Goal: Task Accomplishment & Management: Manage account settings

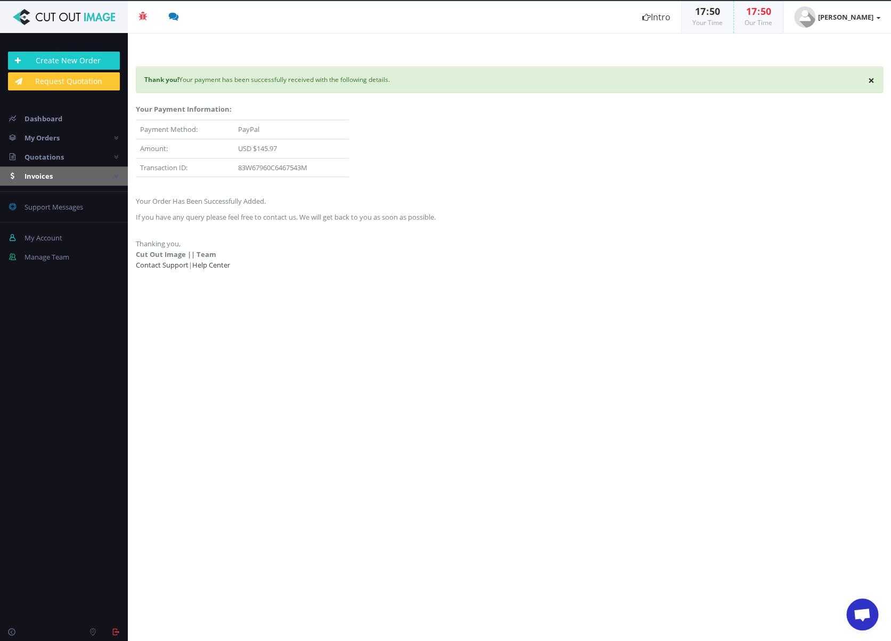
click at [39, 174] on span "Invoices" at bounding box center [38, 176] width 28 height 10
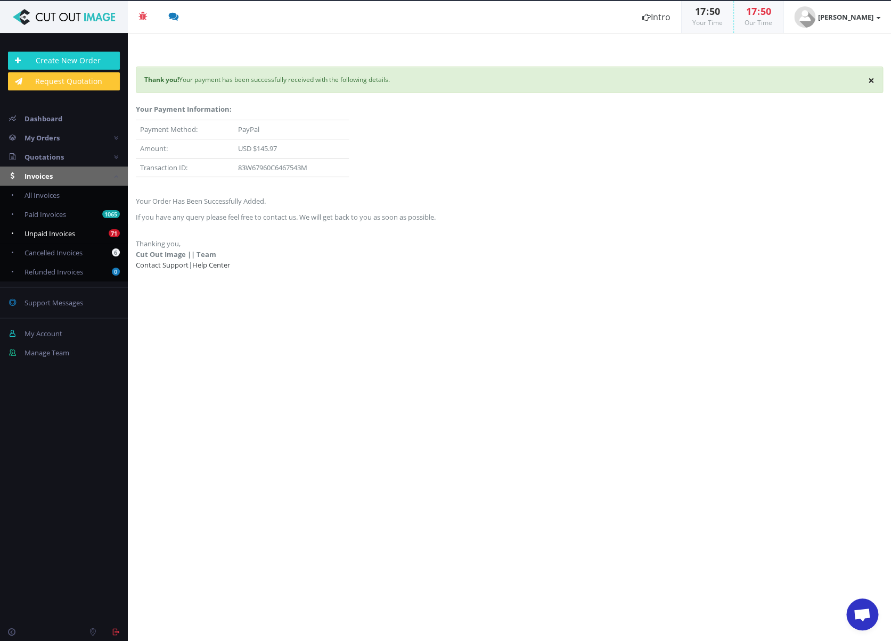
click at [62, 232] on span "Unpaid Invoices" at bounding box center [49, 234] width 51 height 10
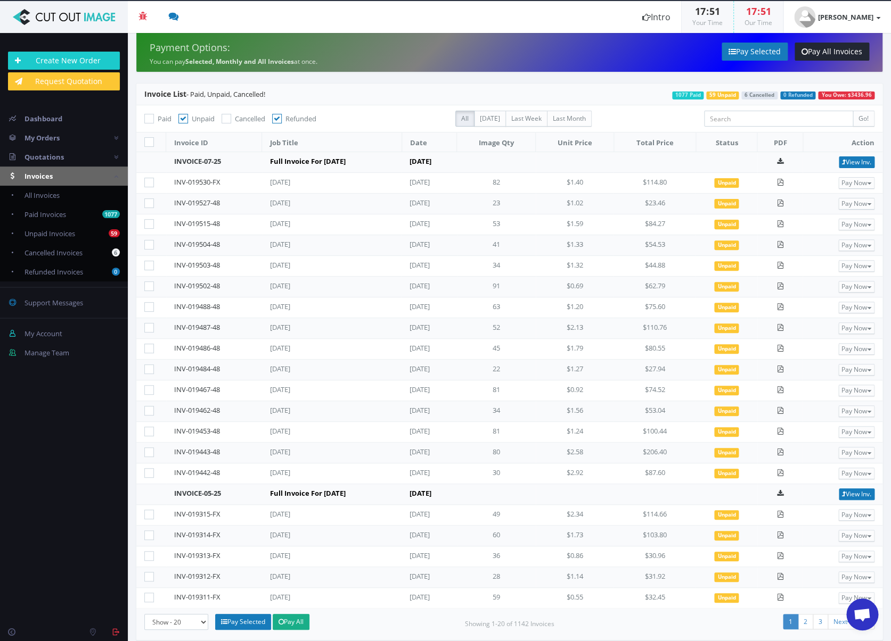
scroll to position [9, 0]
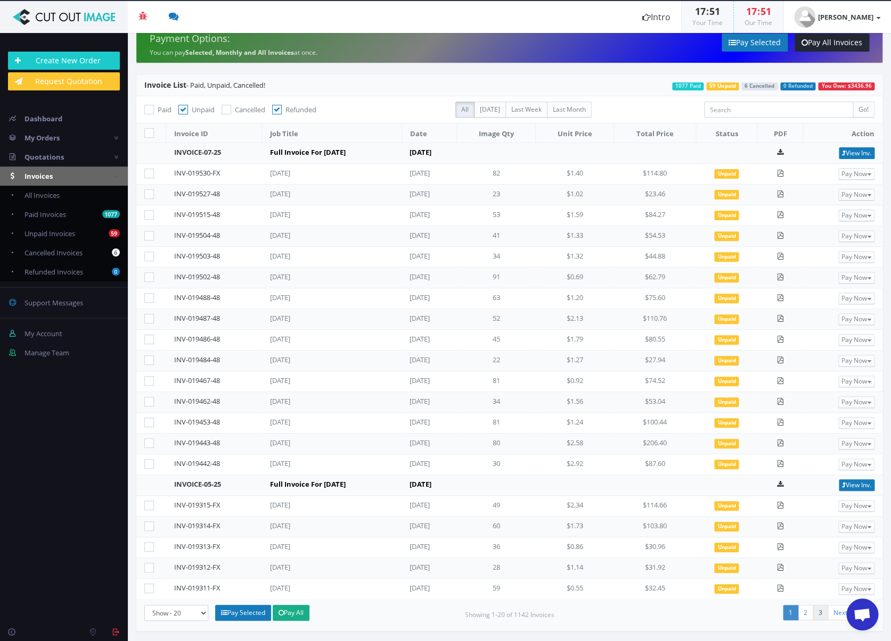
click at [818, 615] on link "3" at bounding box center [819, 612] width 15 height 15
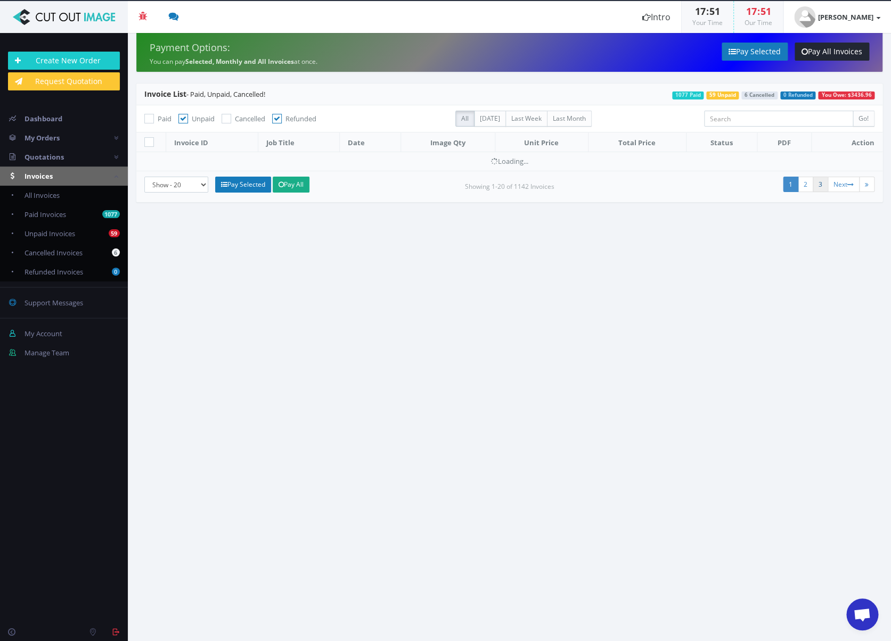
scroll to position [0, 0]
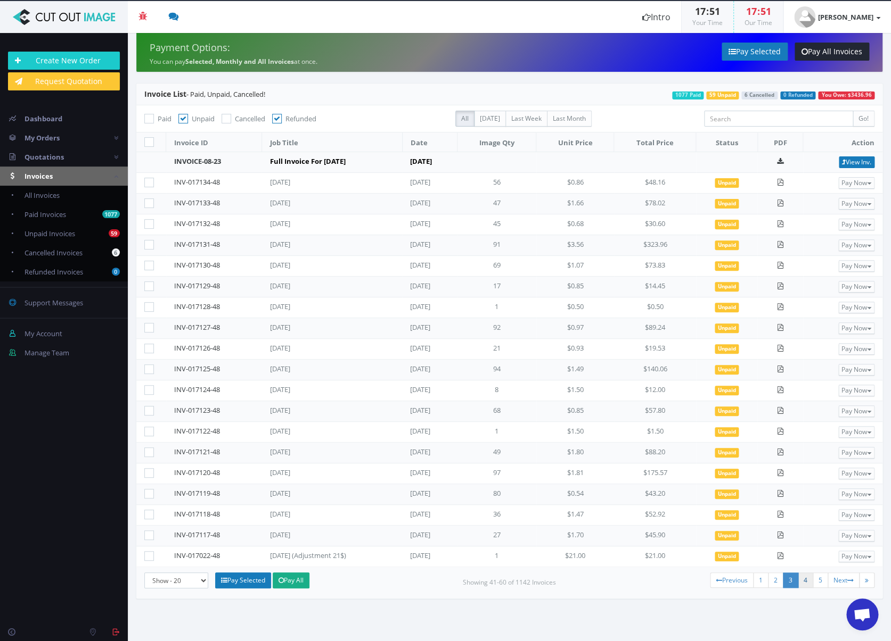
click at [806, 580] on link "4" at bounding box center [804, 580] width 15 height 15
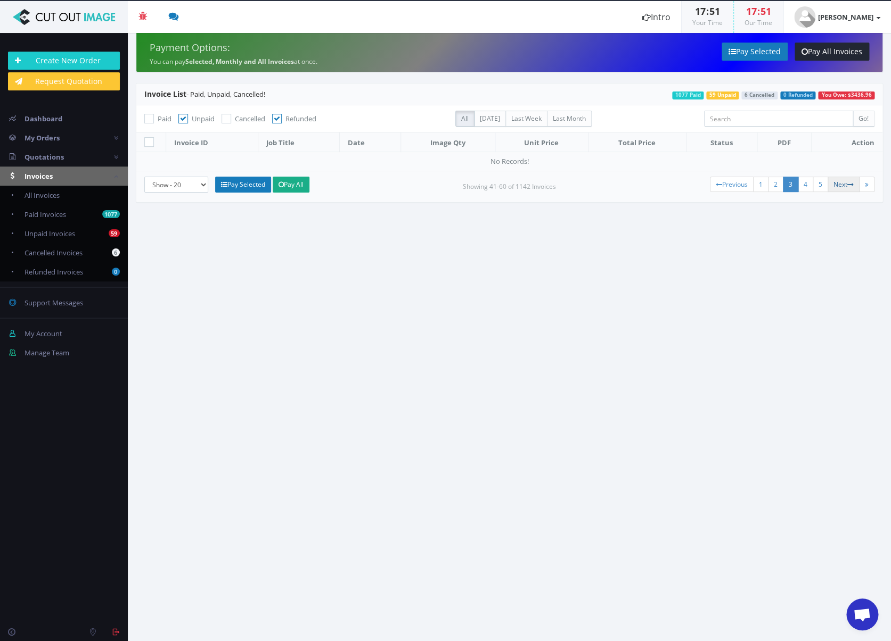
click at [845, 186] on link "Next" at bounding box center [843, 184] width 32 height 15
click at [35, 229] on span "Unpaid Invoices" at bounding box center [49, 234] width 51 height 10
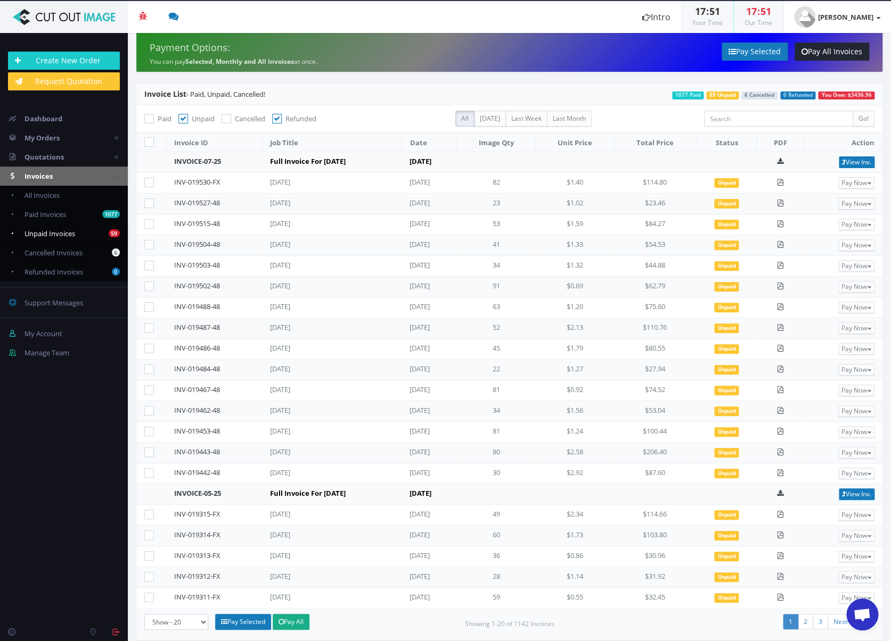
scroll to position [9, 0]
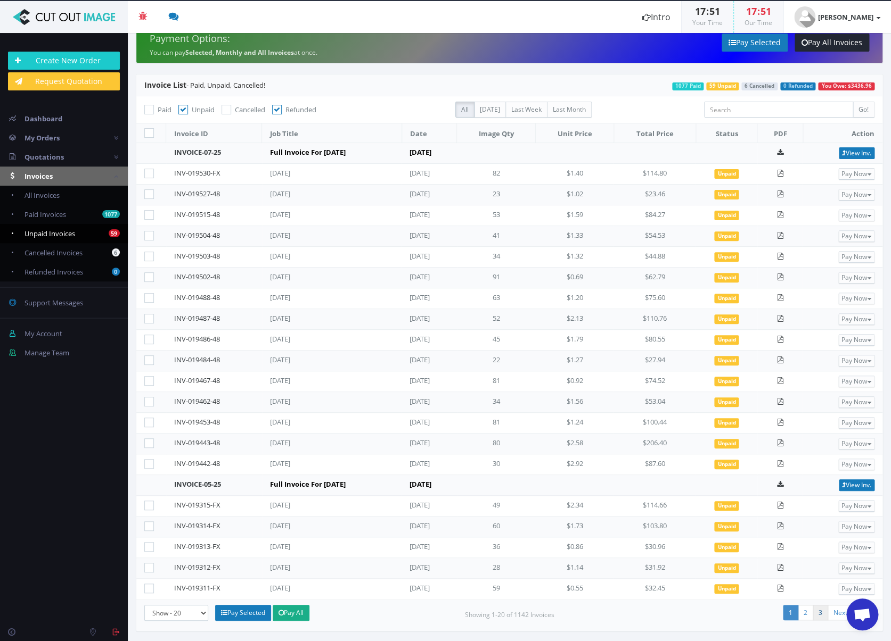
click at [821, 611] on link "3" at bounding box center [819, 612] width 15 height 15
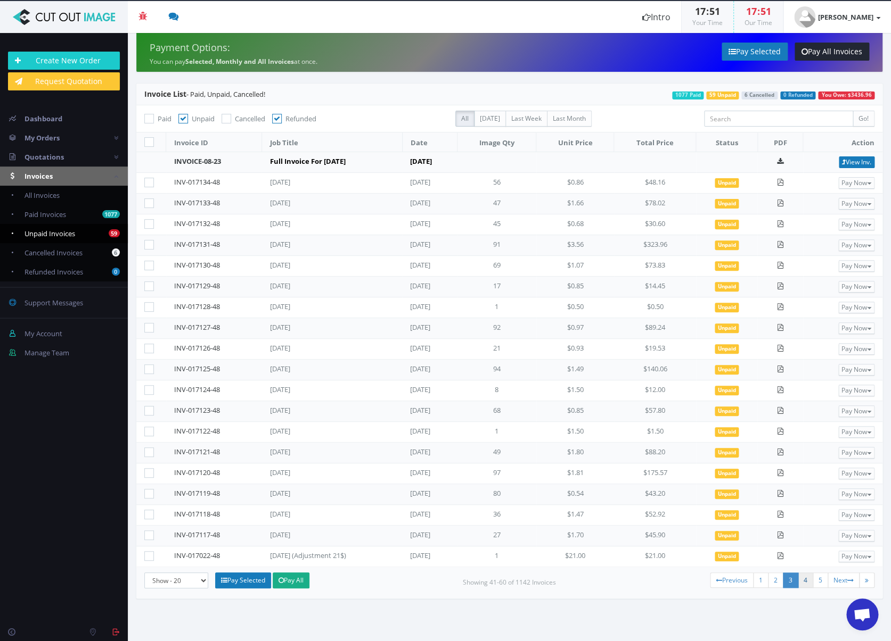
click at [804, 580] on link "4" at bounding box center [804, 580] width 15 height 15
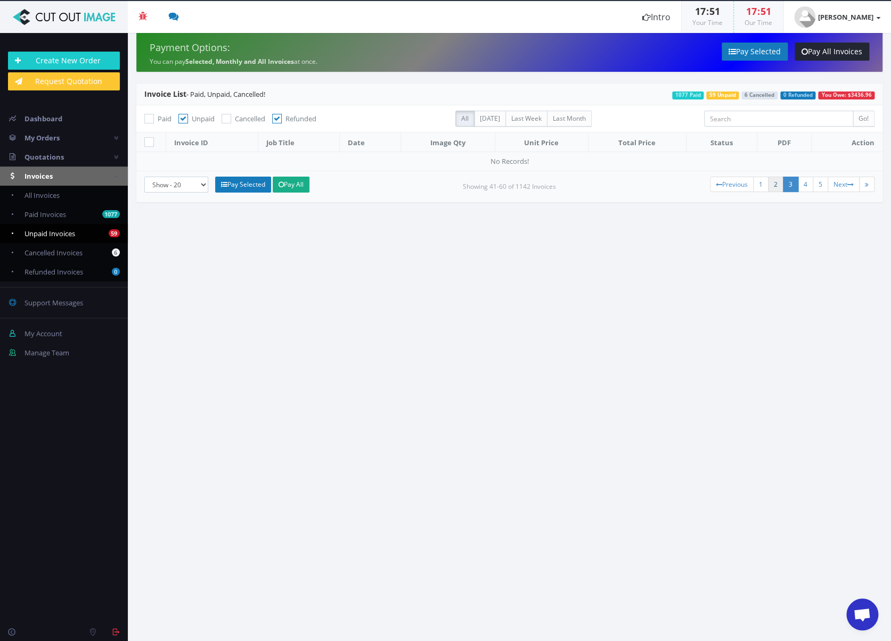
click at [777, 183] on link "2" at bounding box center [775, 184] width 15 height 15
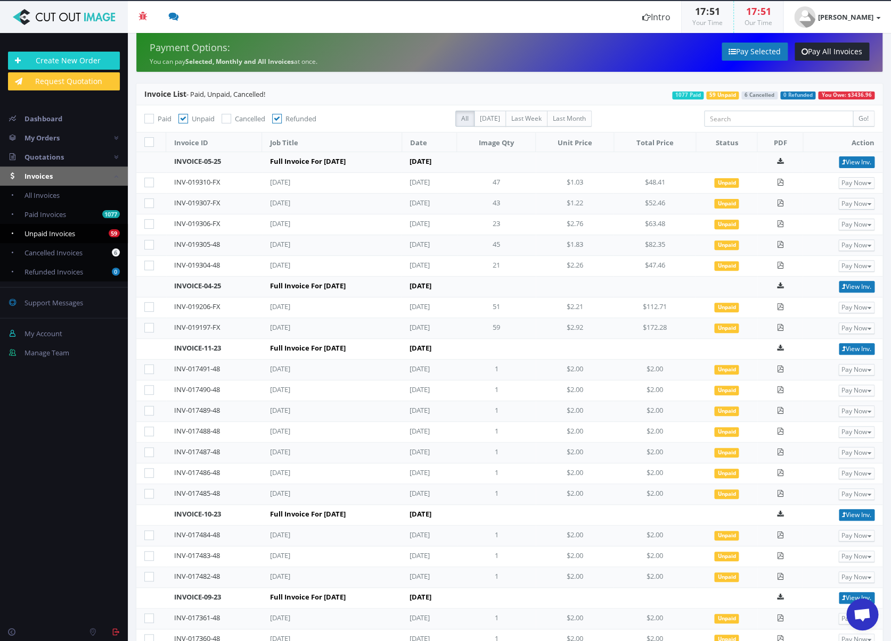
scroll to position [71, 0]
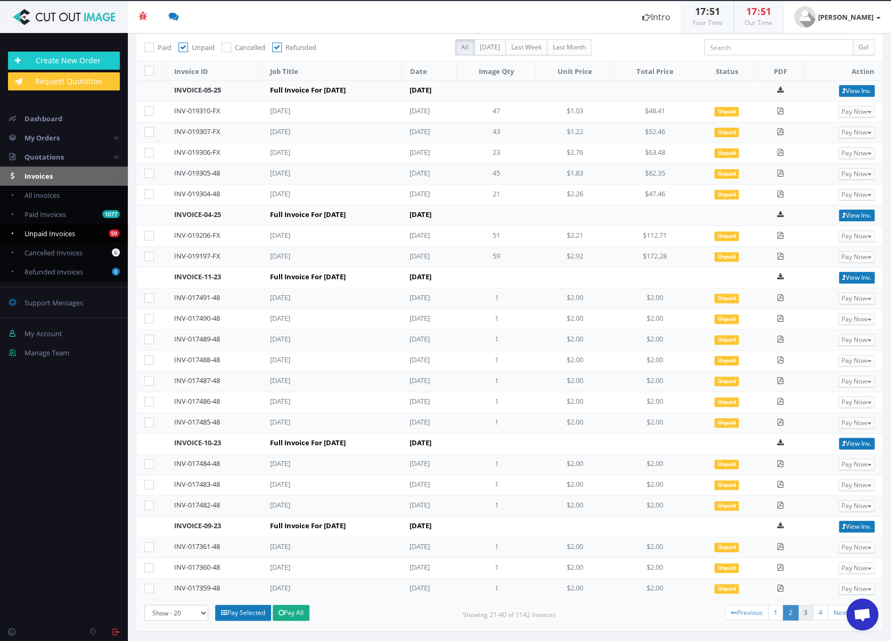
click at [803, 612] on link "3" at bounding box center [804, 612] width 15 height 15
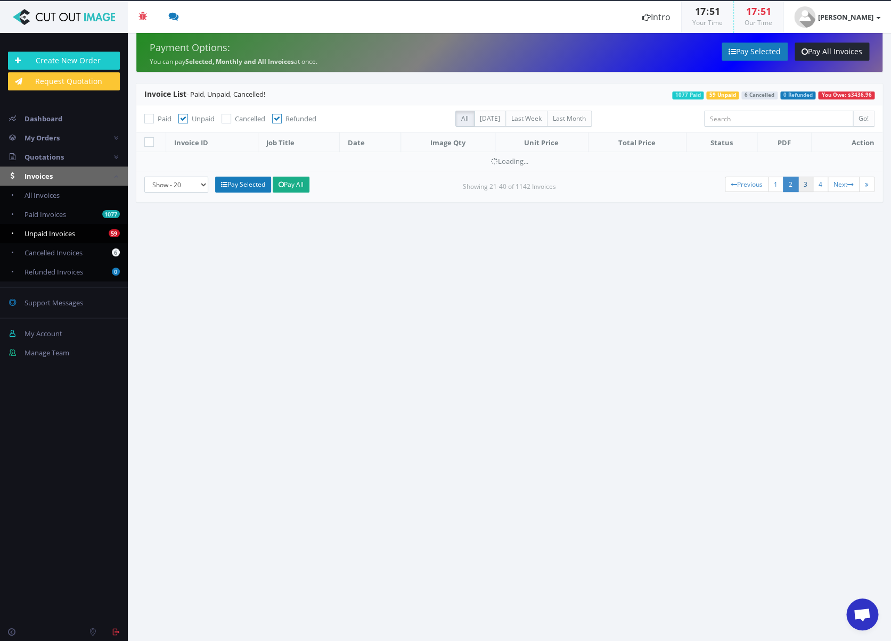
scroll to position [0, 0]
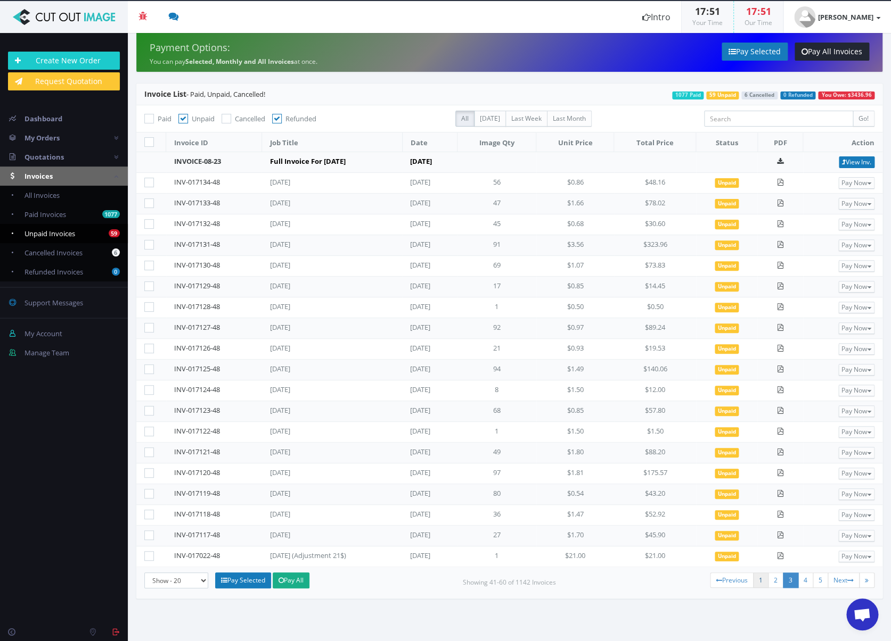
click at [761, 580] on link "1" at bounding box center [760, 580] width 15 height 15
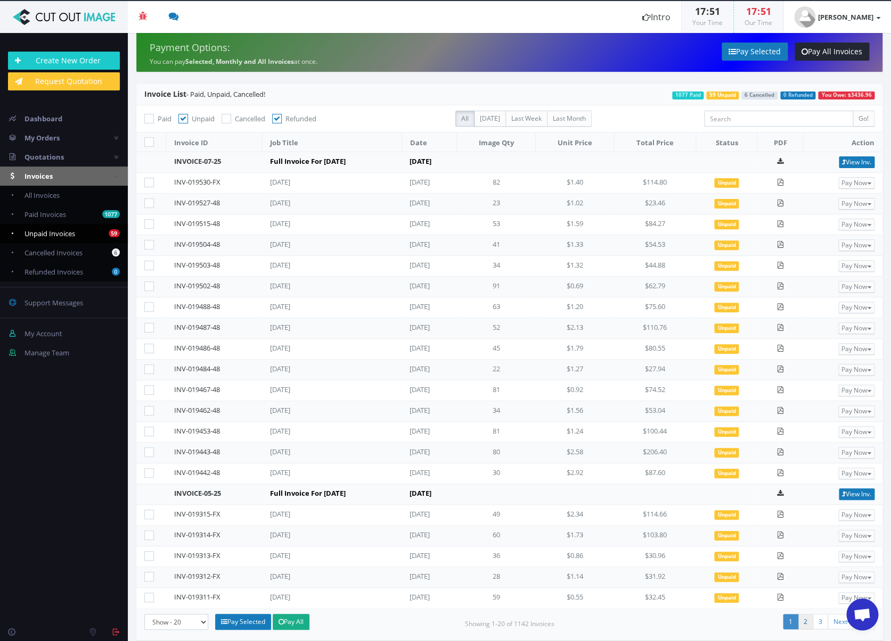
click at [806, 621] on link "2" at bounding box center [804, 621] width 15 height 15
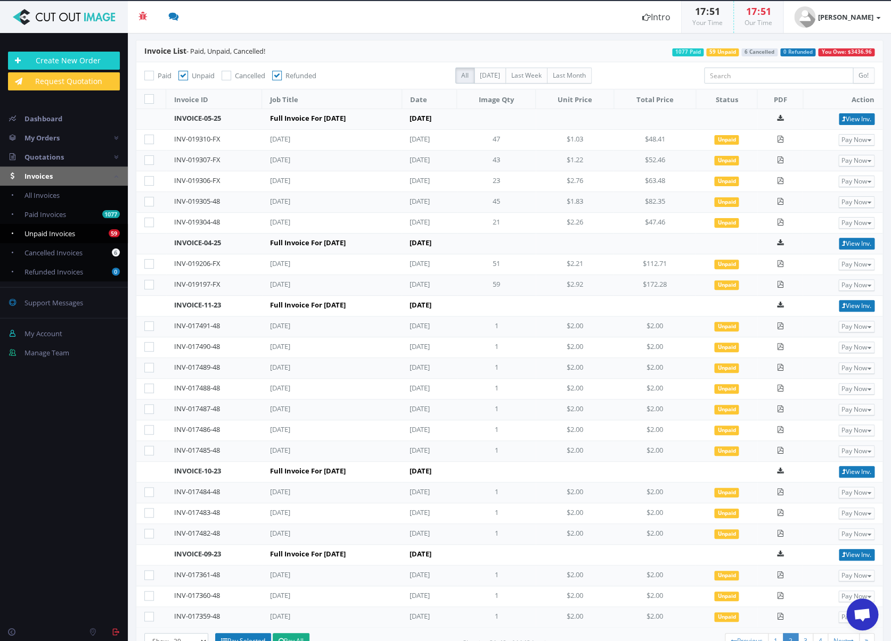
scroll to position [71, 0]
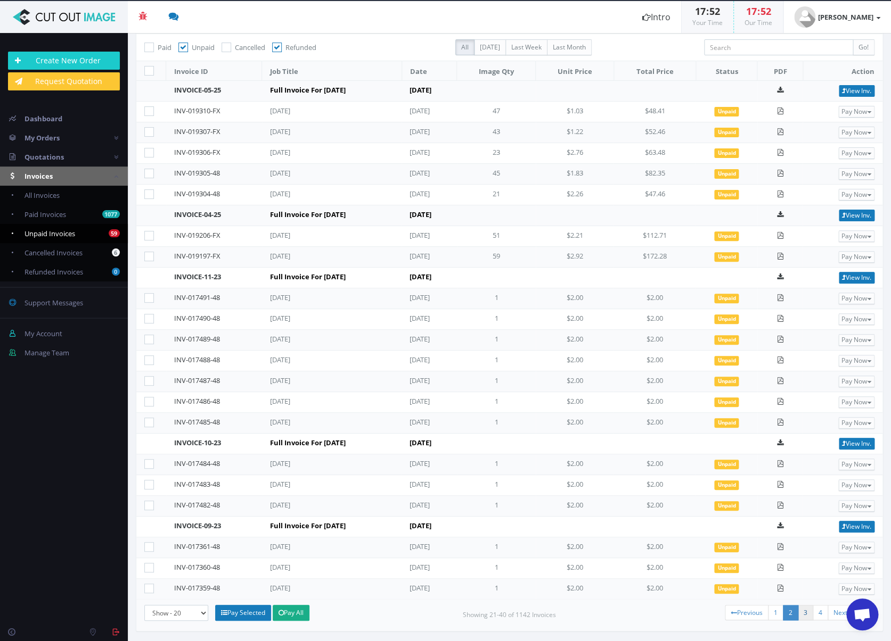
click at [805, 613] on link "3" at bounding box center [804, 612] width 15 height 15
